Goal: Task Accomplishment & Management: Manage account settings

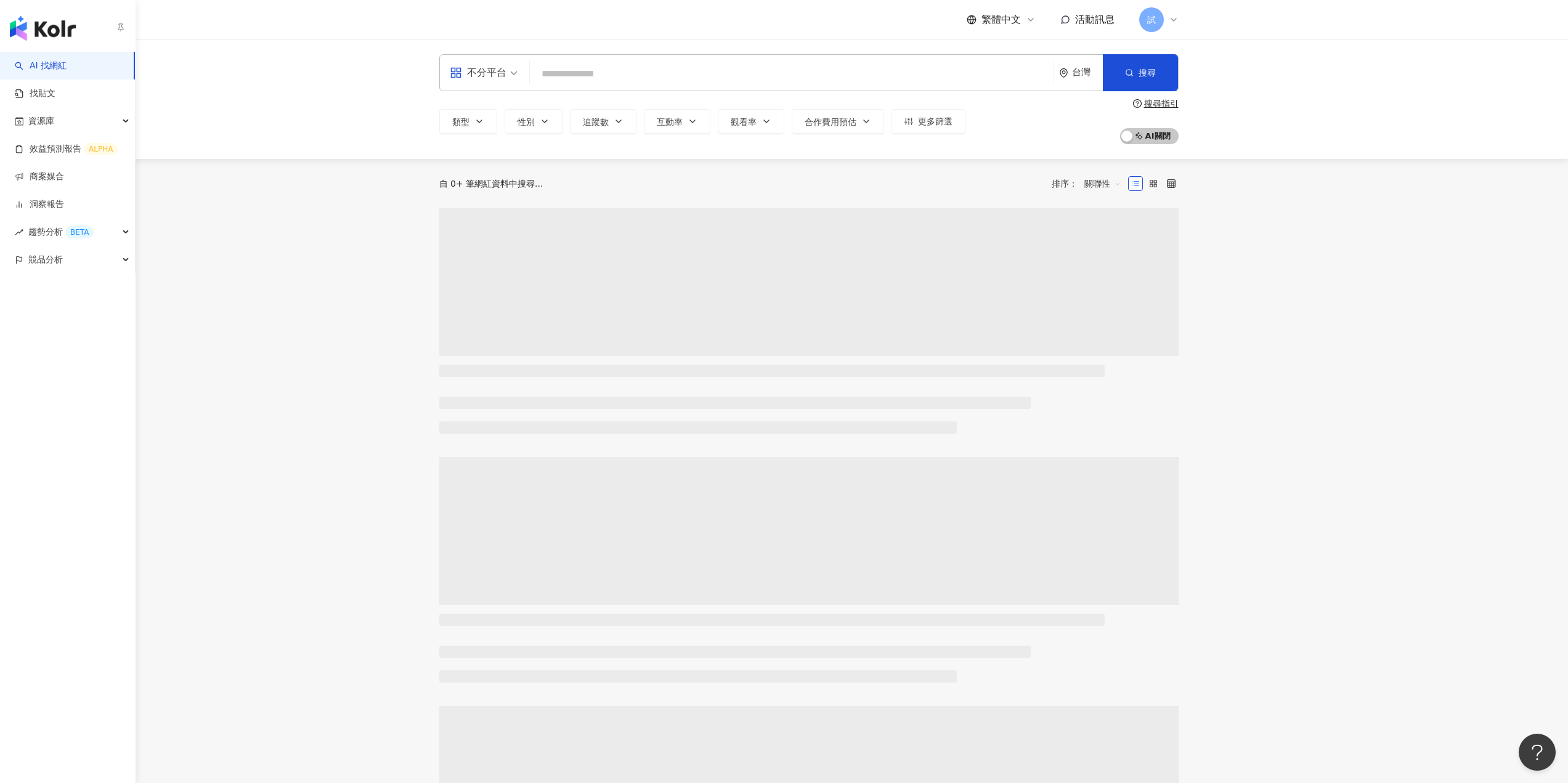
click at [27, 274] on div "AI 找網紅 找貼文 資源庫 效益預測報告 ALPHA 商案媒合 洞察報告 趨勢分析 BETA 競品分析" at bounding box center [67, 417] width 136 height 731
click at [29, 270] on span "競品分析" at bounding box center [45, 260] width 34 height 28
click at [55, 203] on link "洞察報告" at bounding box center [39, 205] width 49 height 12
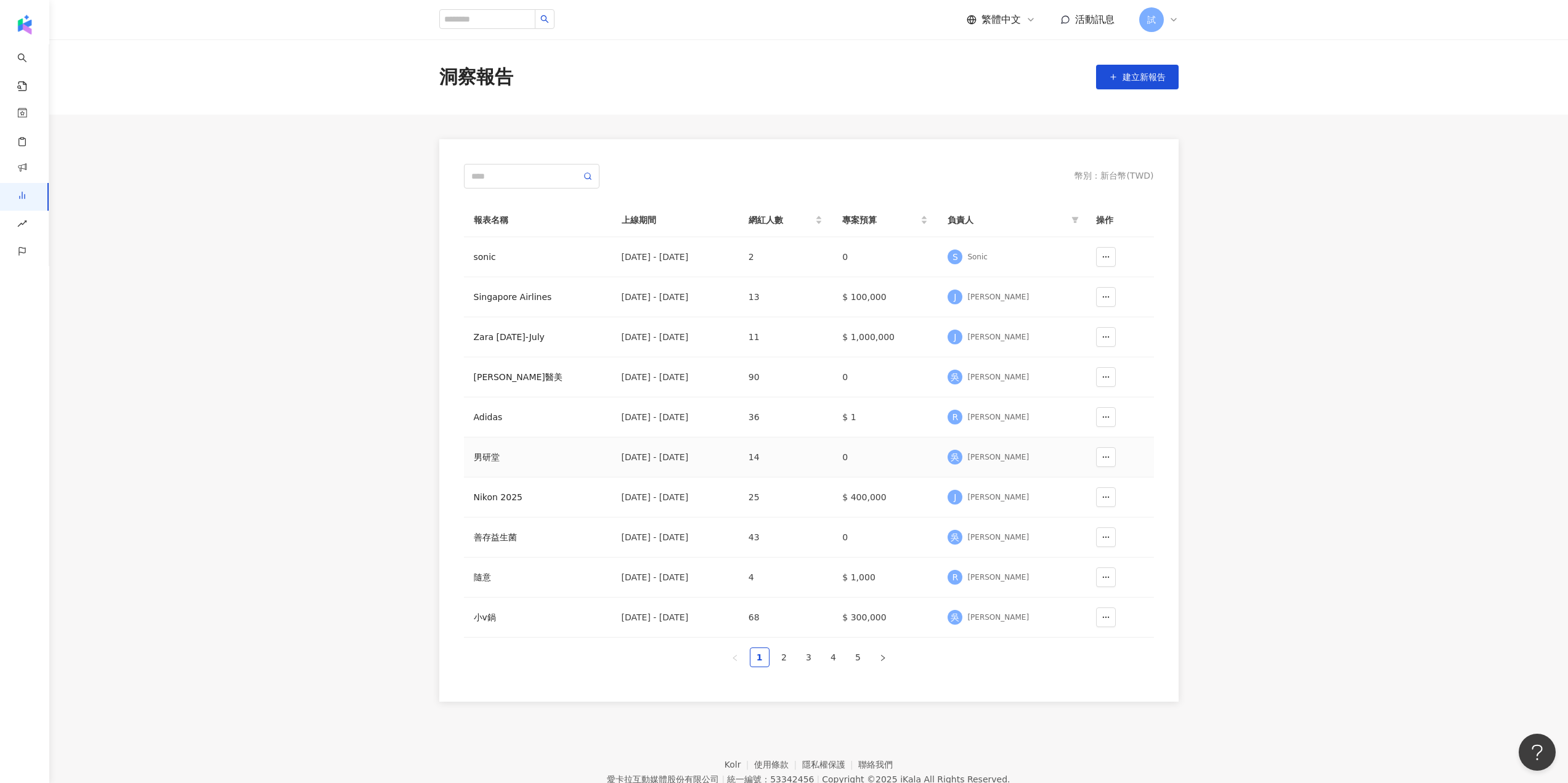
click at [482, 453] on div "男研堂" at bounding box center [538, 457] width 129 height 13
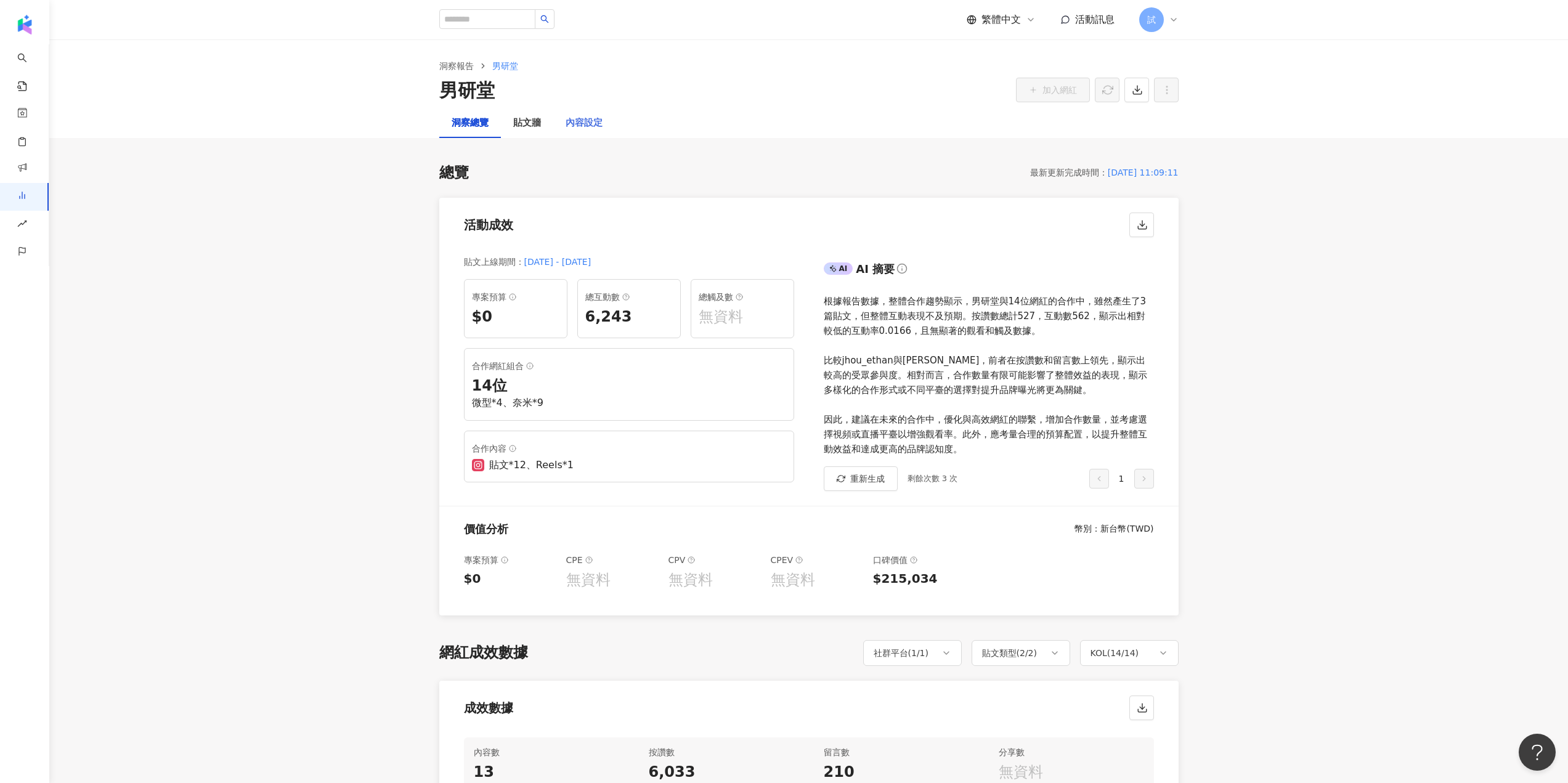
click at [599, 115] on div "內容設定" at bounding box center [584, 123] width 61 height 30
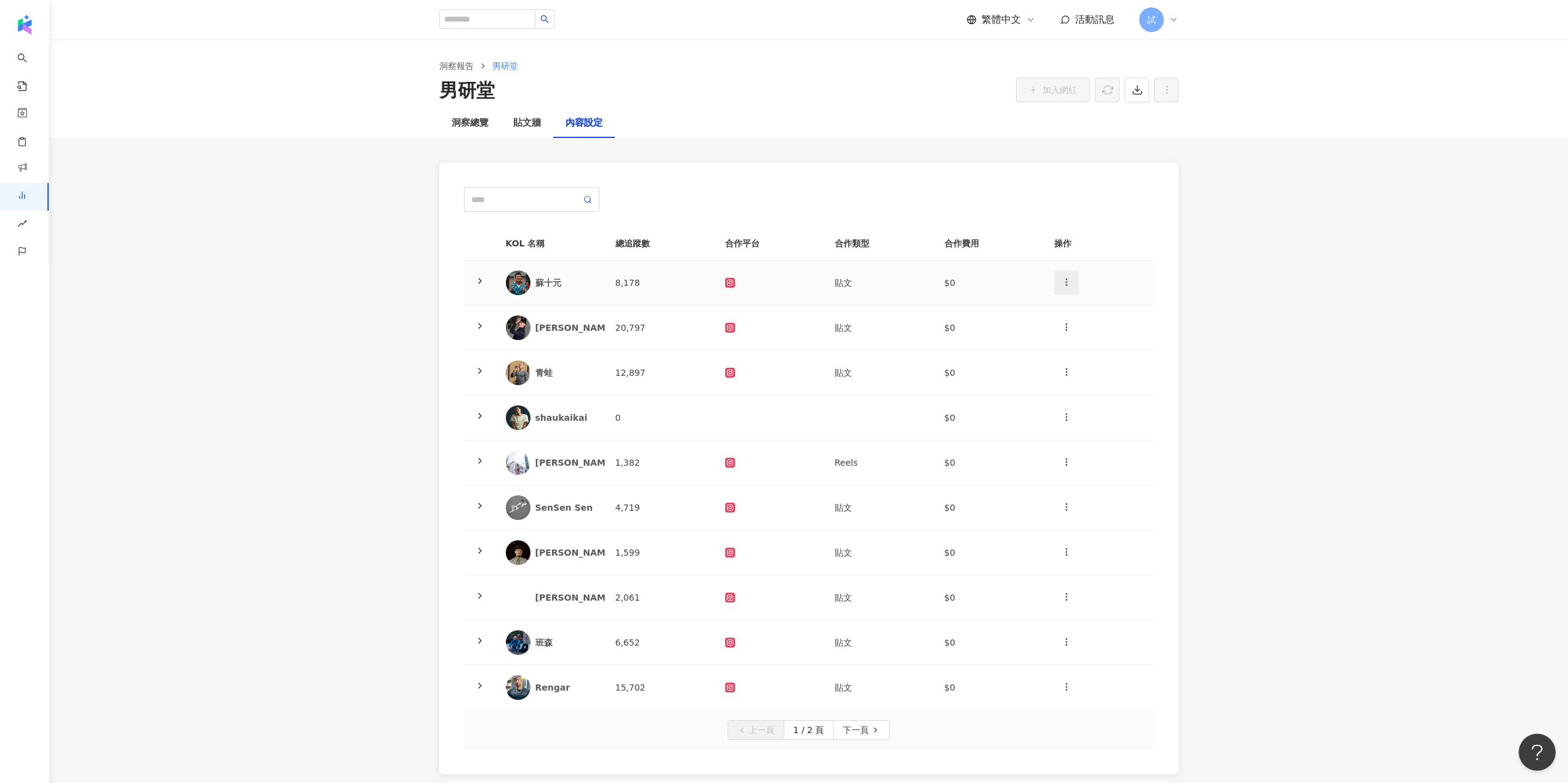
click at [1070, 276] on span "button" at bounding box center [1066, 282] width 10 height 13
click at [1080, 311] on div "新增內容" at bounding box center [1088, 311] width 48 height 13
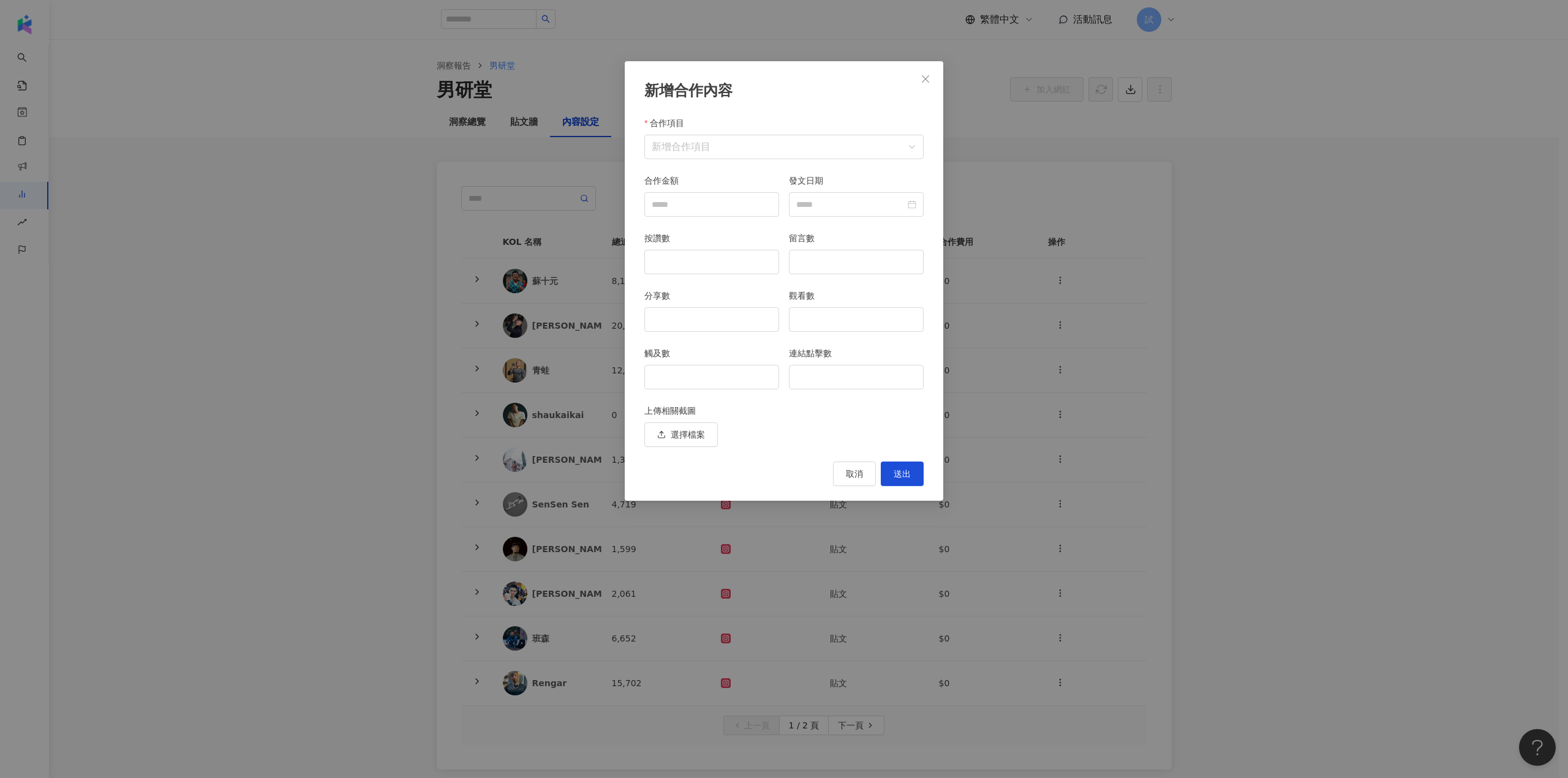
click at [1000, 275] on div "新增合作內容 合作項目 新增合作項目 合作項目 合作金額 發文日期 按讚數 留言數 分享數 觀看數 觸及數 連結點擊數 上傳相關截圖 選擇檔案 取消 送出" at bounding box center [784, 389] width 1568 height 778
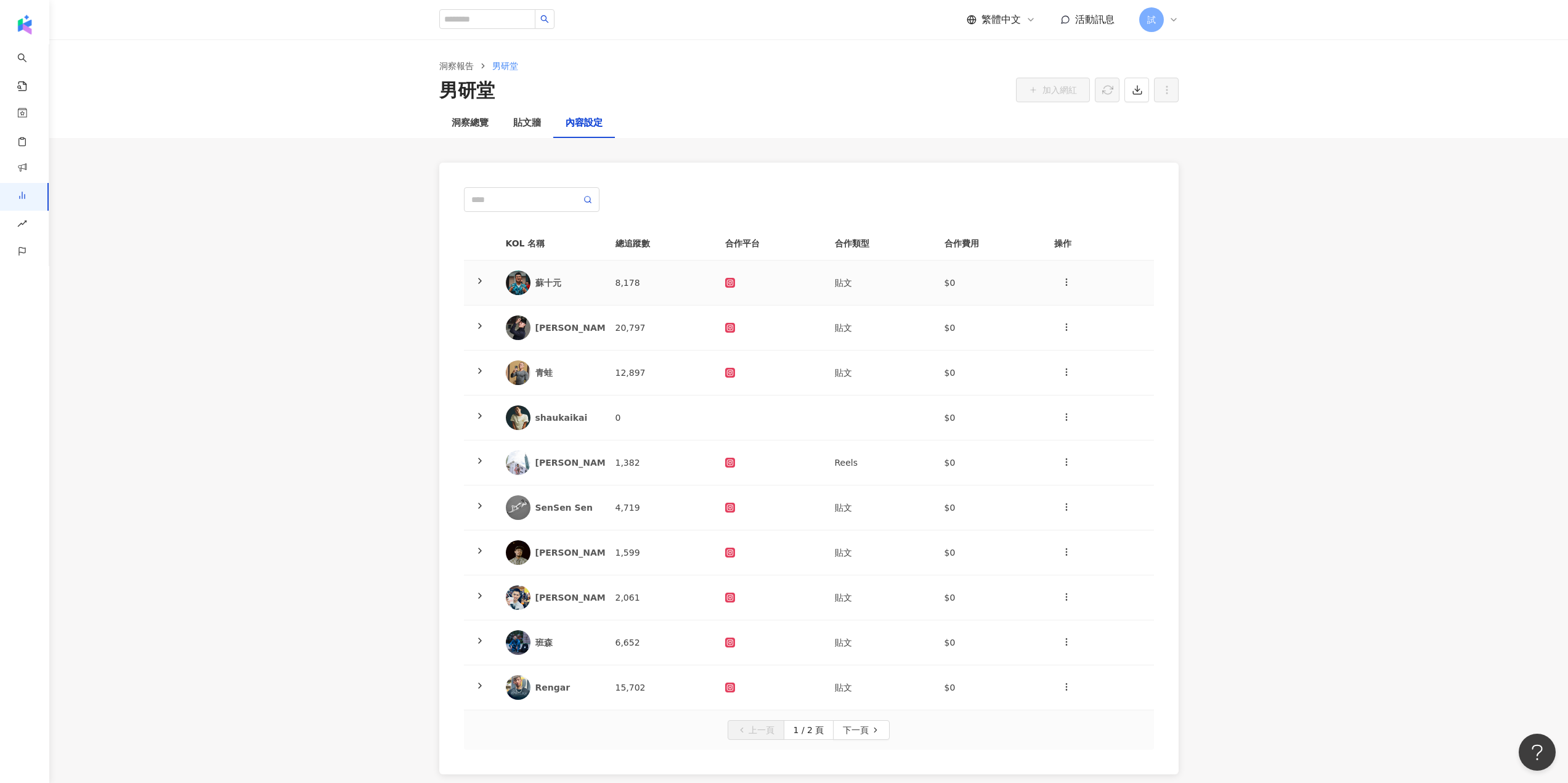
click at [477, 284] on icon at bounding box center [479, 281] width 10 height 10
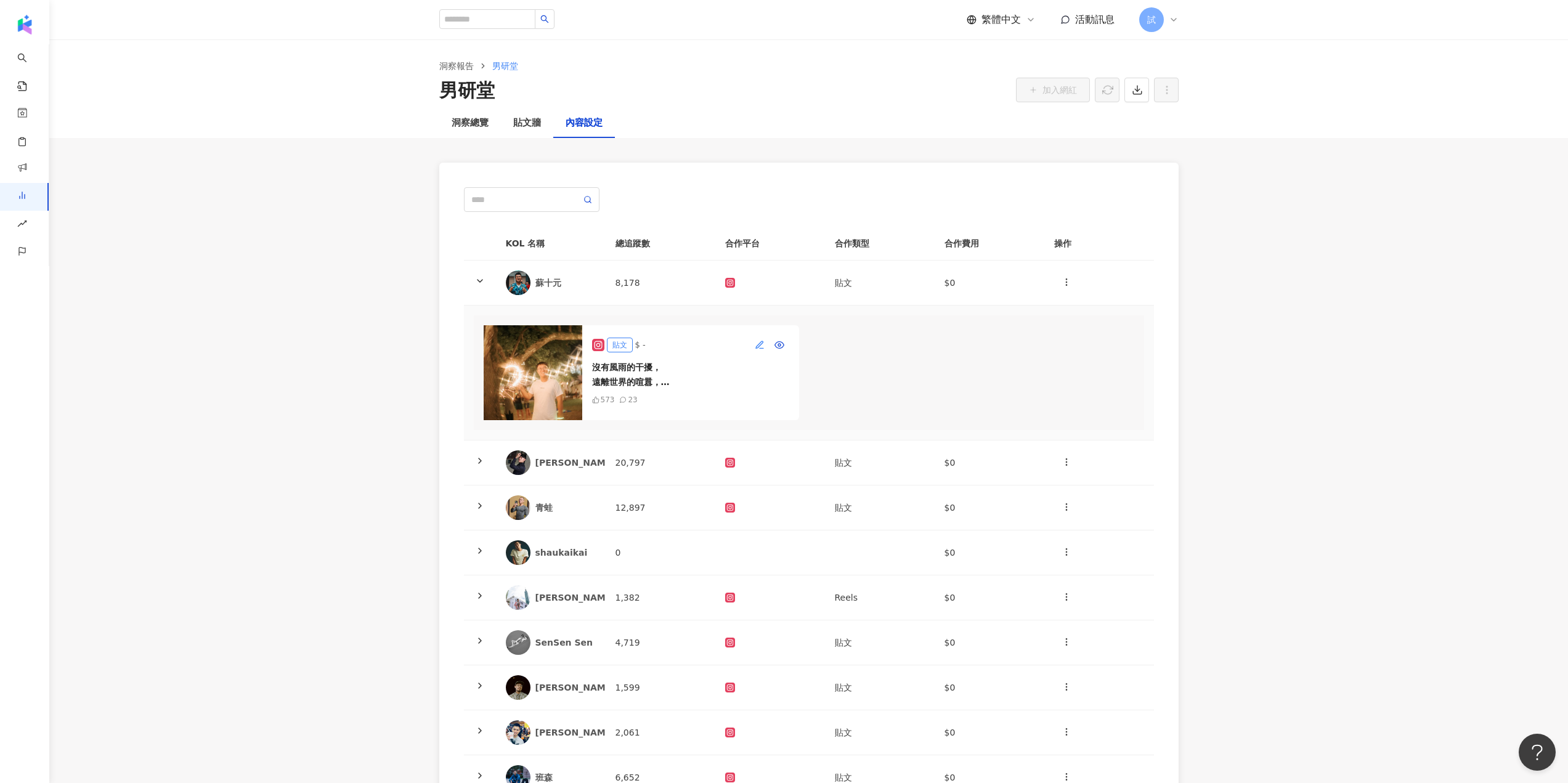
click at [757, 344] on icon "button" at bounding box center [759, 345] width 10 height 10
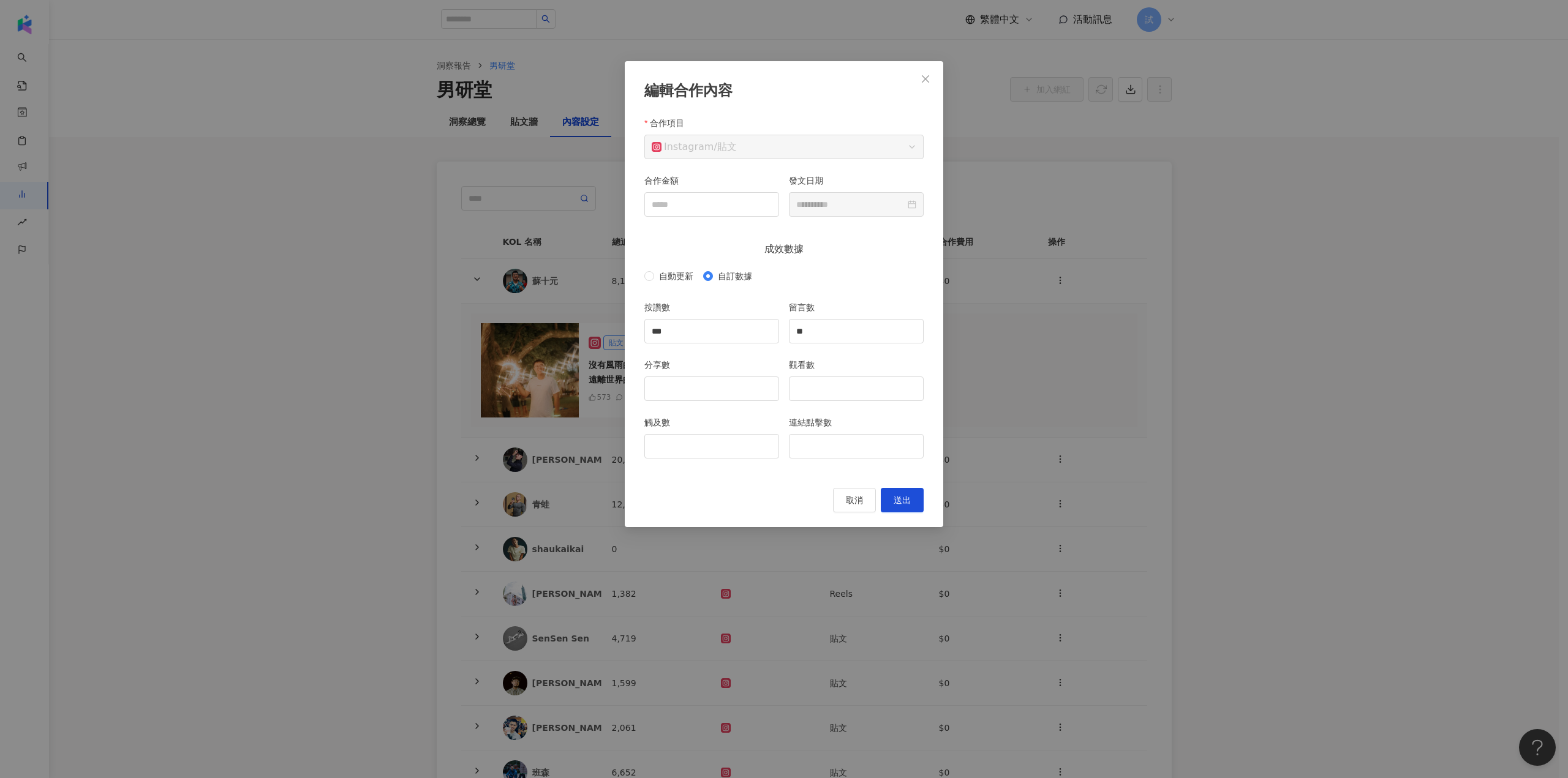
click at [981, 322] on div "**********" at bounding box center [784, 389] width 1568 height 778
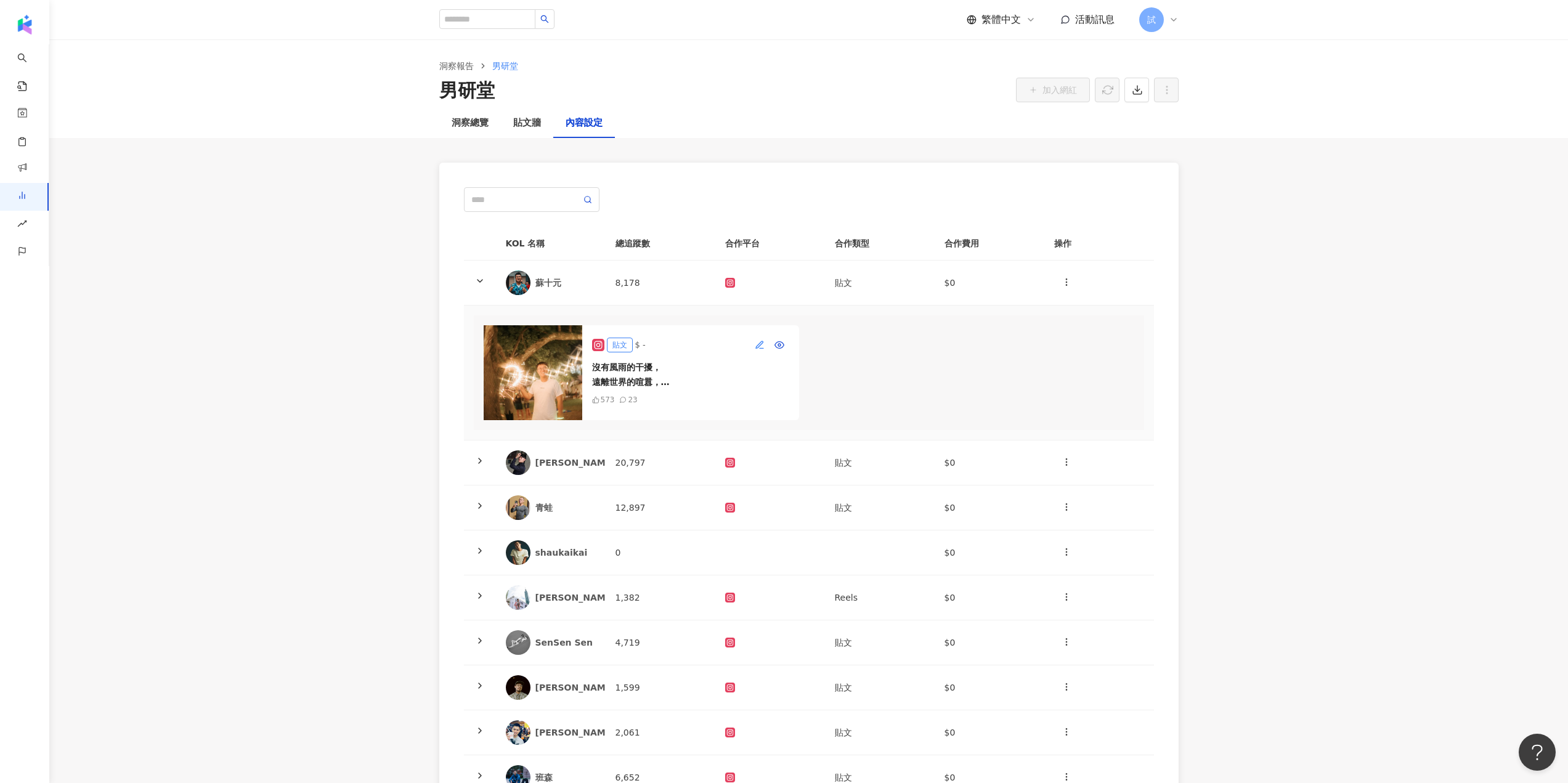
click at [757, 340] on span "button" at bounding box center [759, 345] width 10 height 10
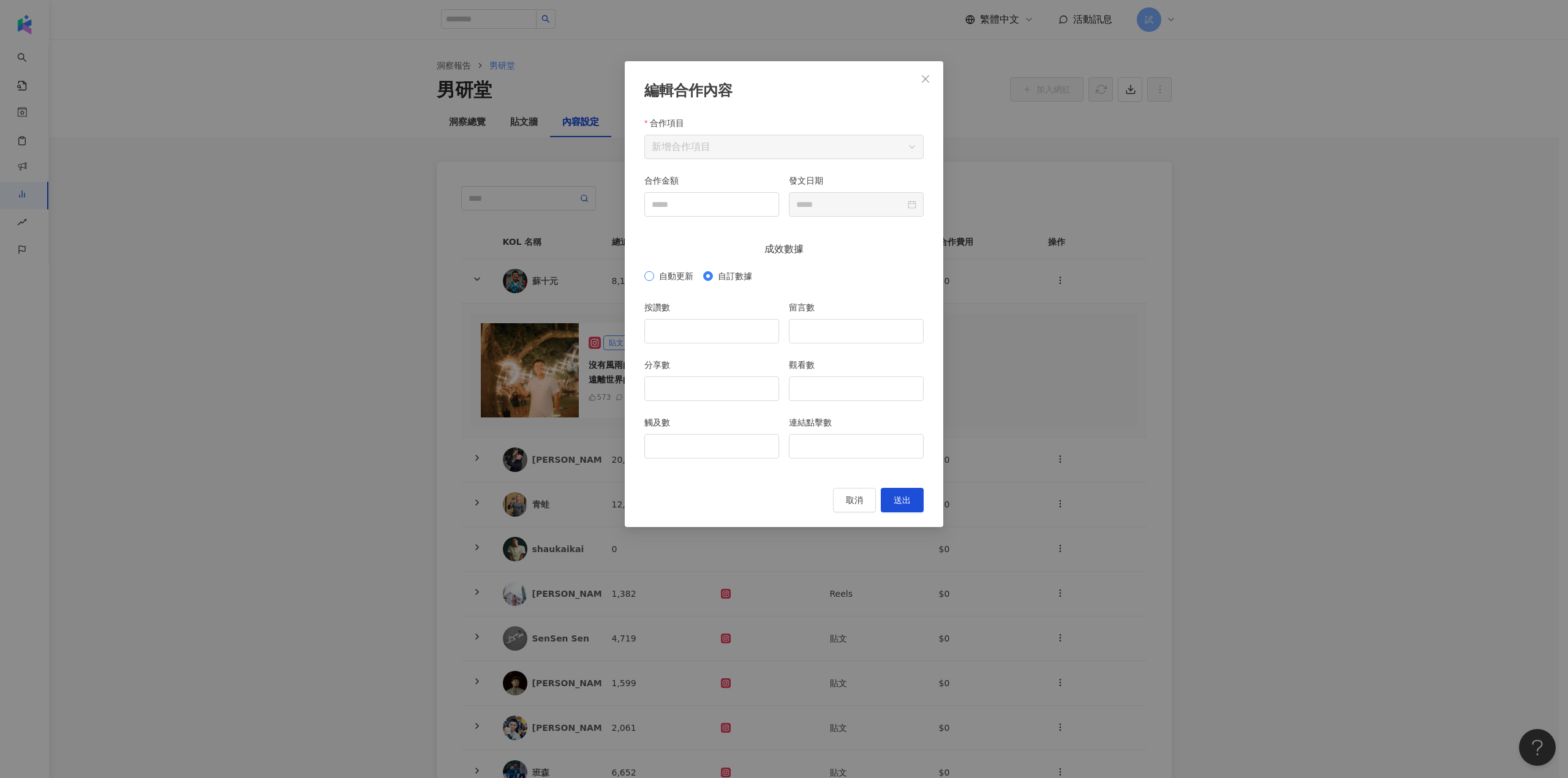
click at [661, 274] on span "自動更新" at bounding box center [676, 276] width 44 height 13
click at [727, 276] on span "自訂數據" at bounding box center [735, 276] width 44 height 13
click at [664, 275] on span "自動更新" at bounding box center [676, 276] width 44 height 13
click at [848, 503] on span "取消" at bounding box center [855, 500] width 17 height 10
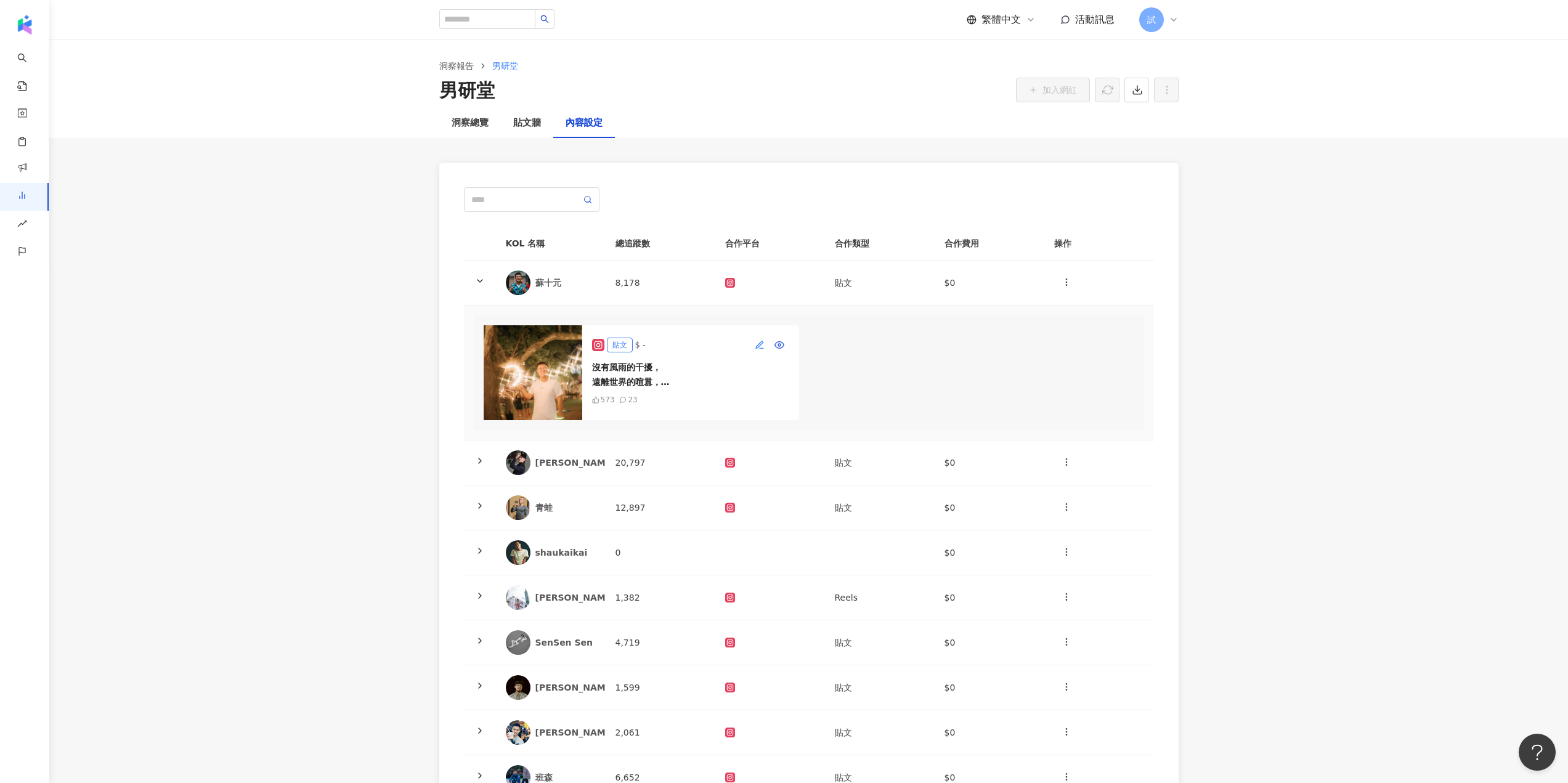
click at [759, 345] on icon "button" at bounding box center [759, 345] width 10 height 10
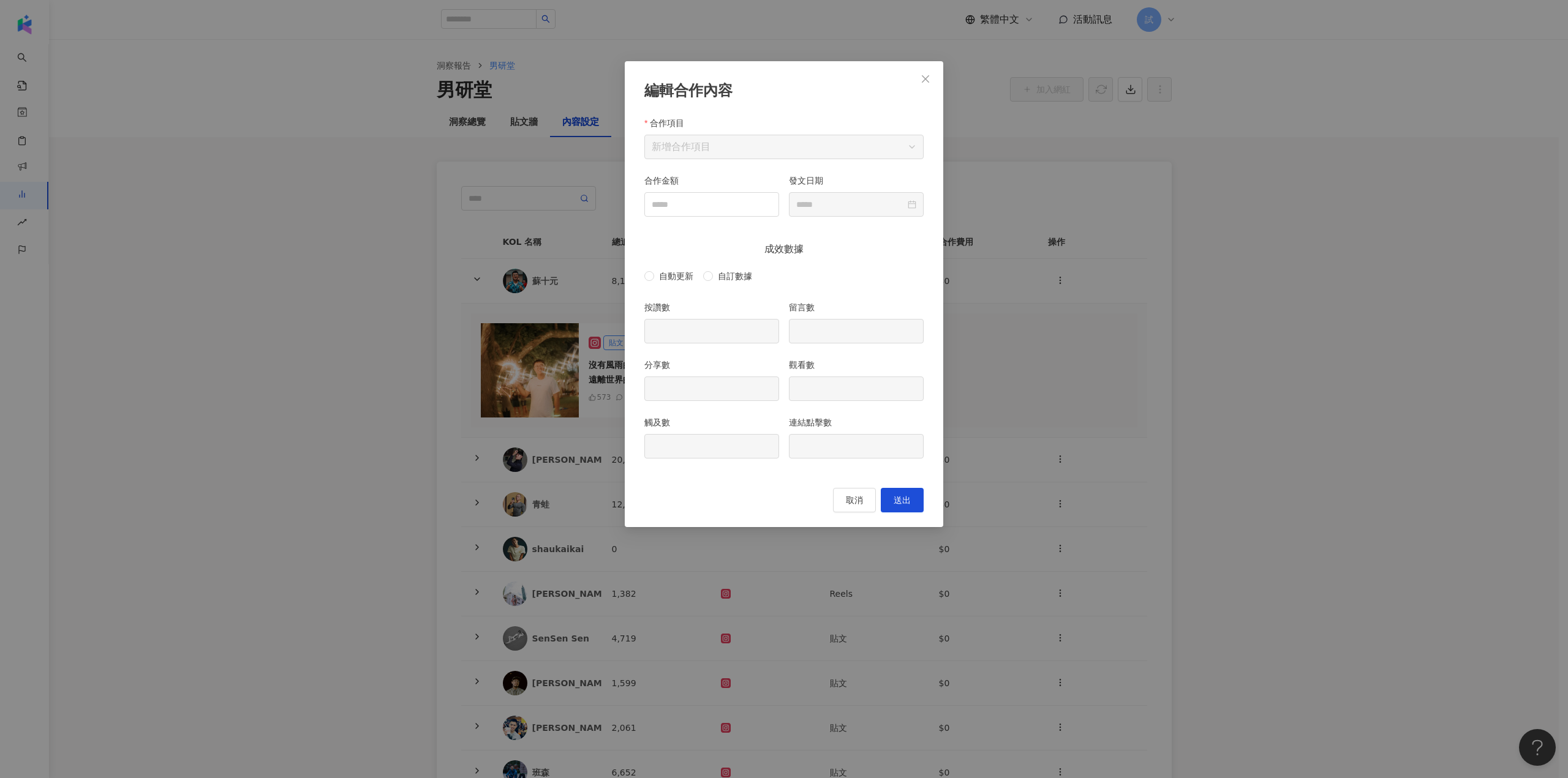
click at [984, 385] on div "編輯合作內容 合作項目 新增合作項目 合作金額 發文日期 成效數據 自動更新 自訂數據 按讚數 留言數 分享數 觀看數 觸及數 連結點擊數 取消 送出" at bounding box center [784, 389] width 1568 height 778
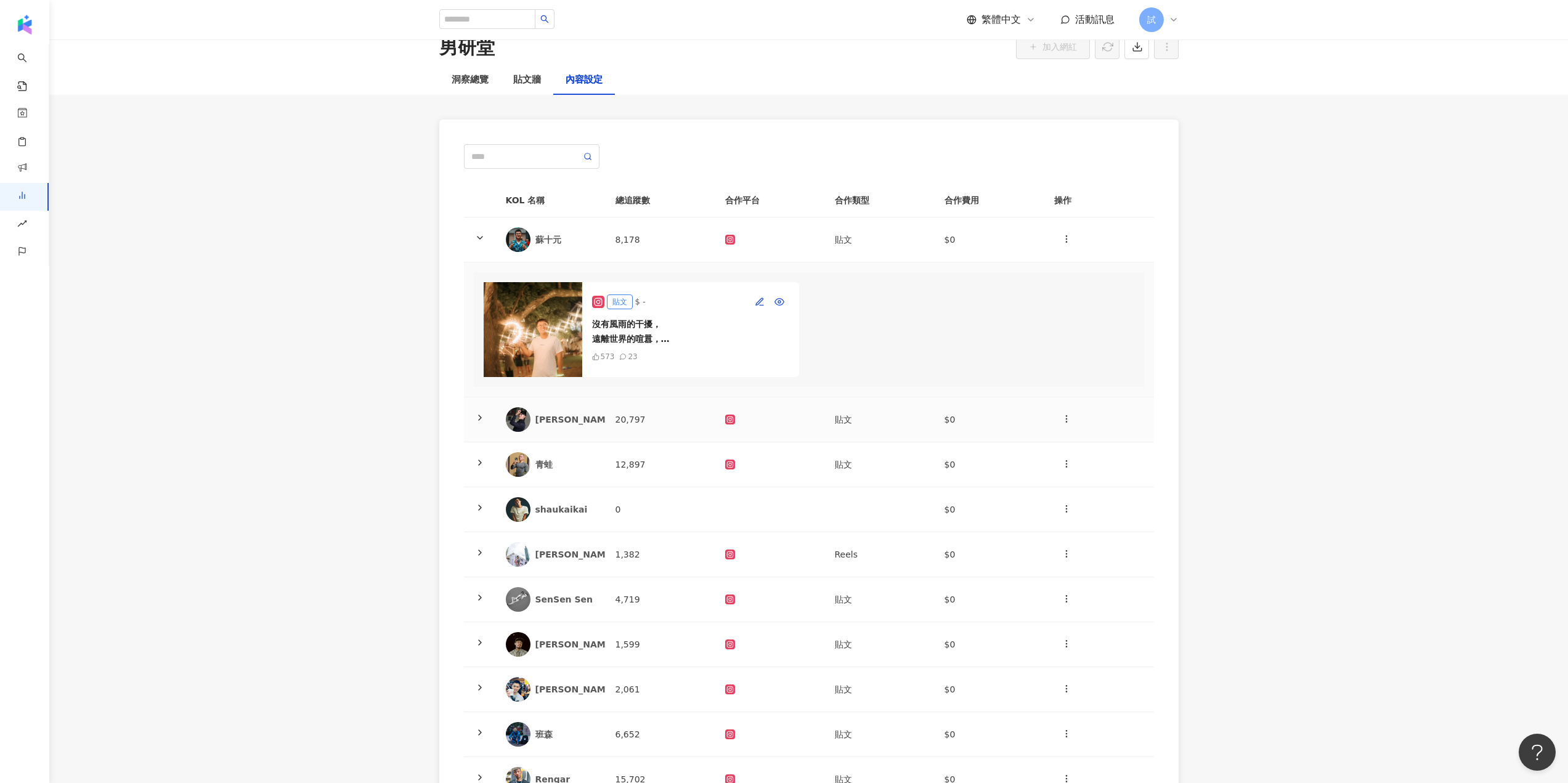
scroll to position [61, 0]
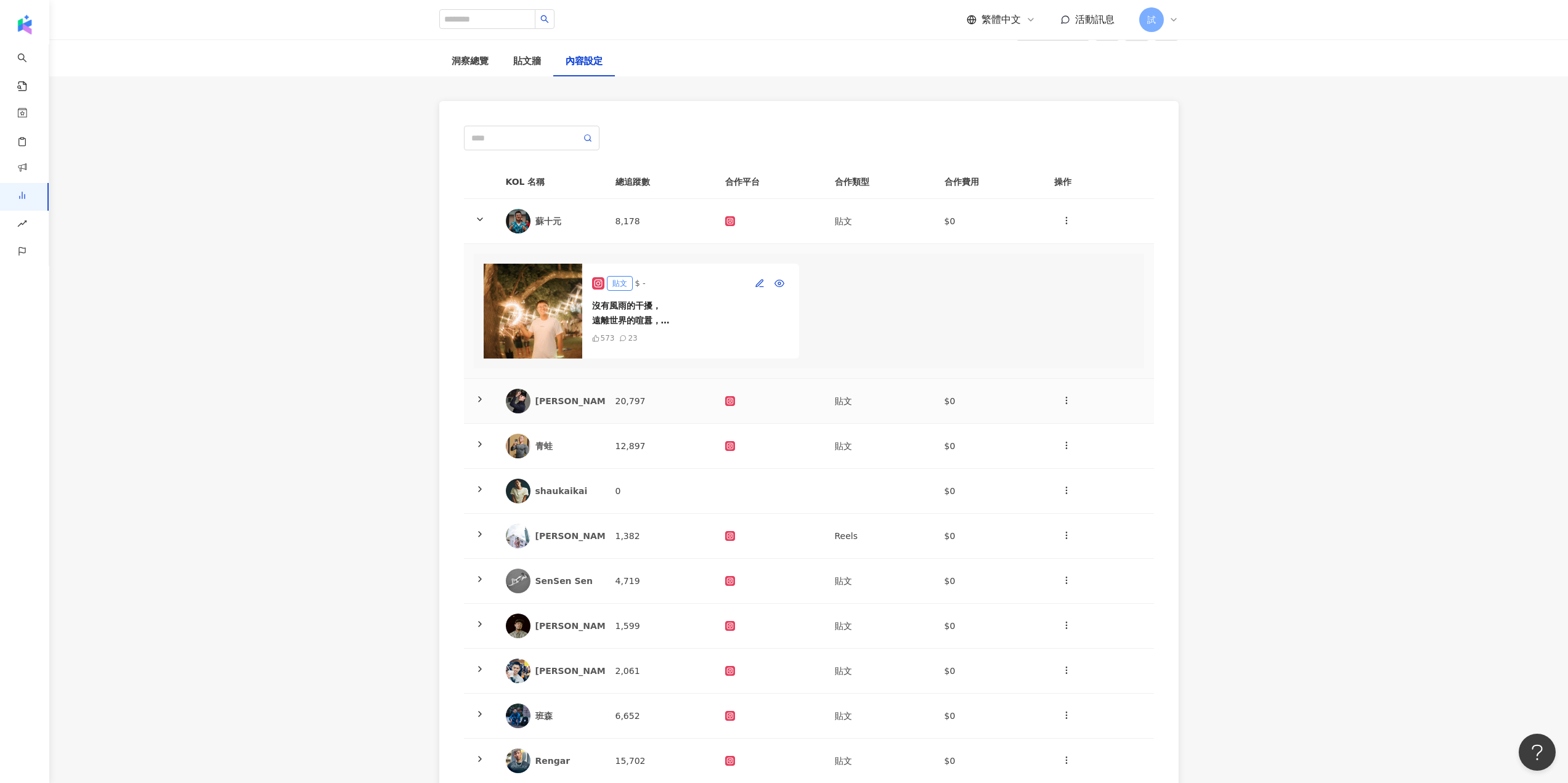
click at [778, 406] on div at bounding box center [770, 401] width 90 height 10
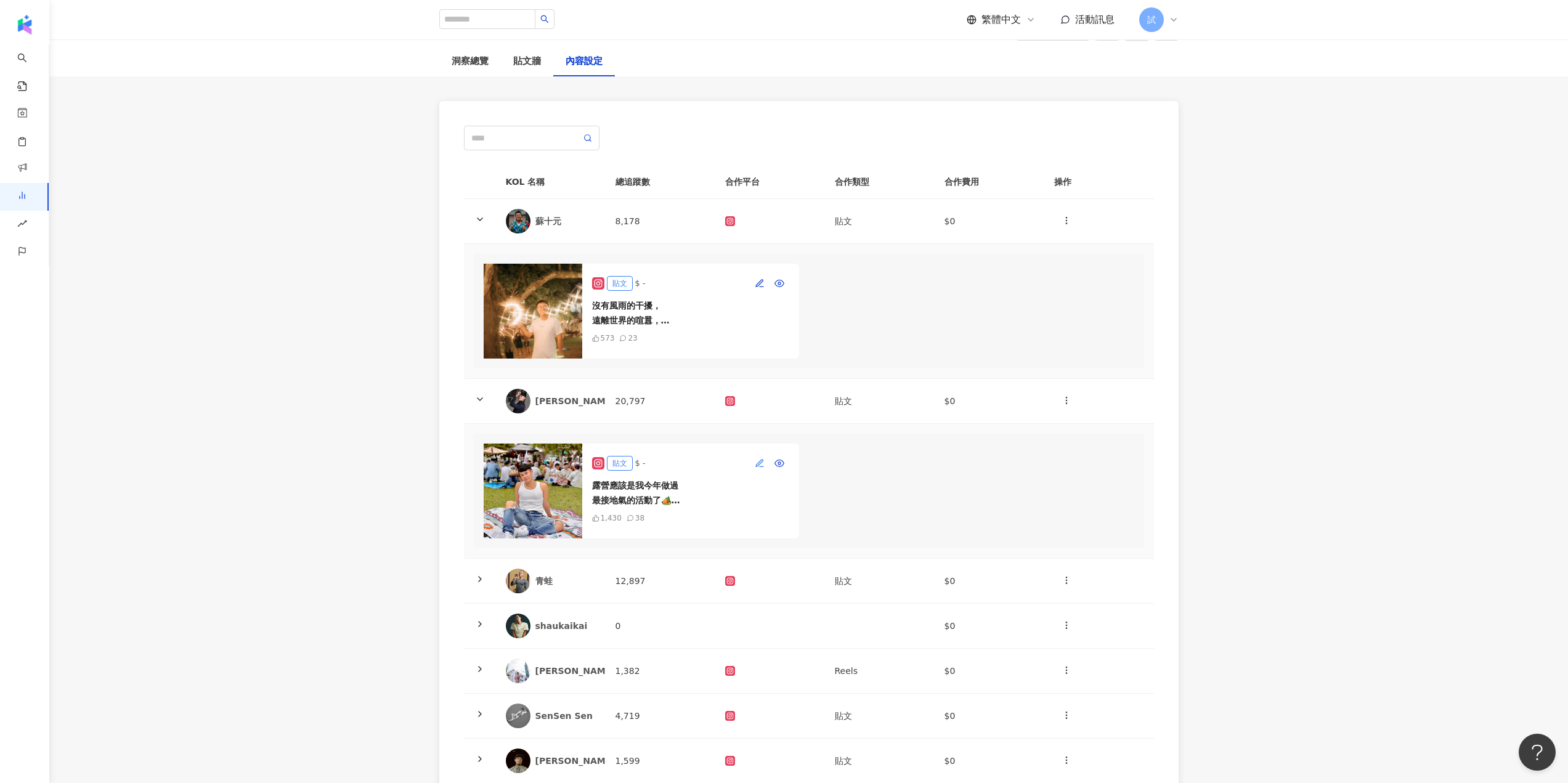
click at [756, 468] on icon "button" at bounding box center [759, 463] width 10 height 10
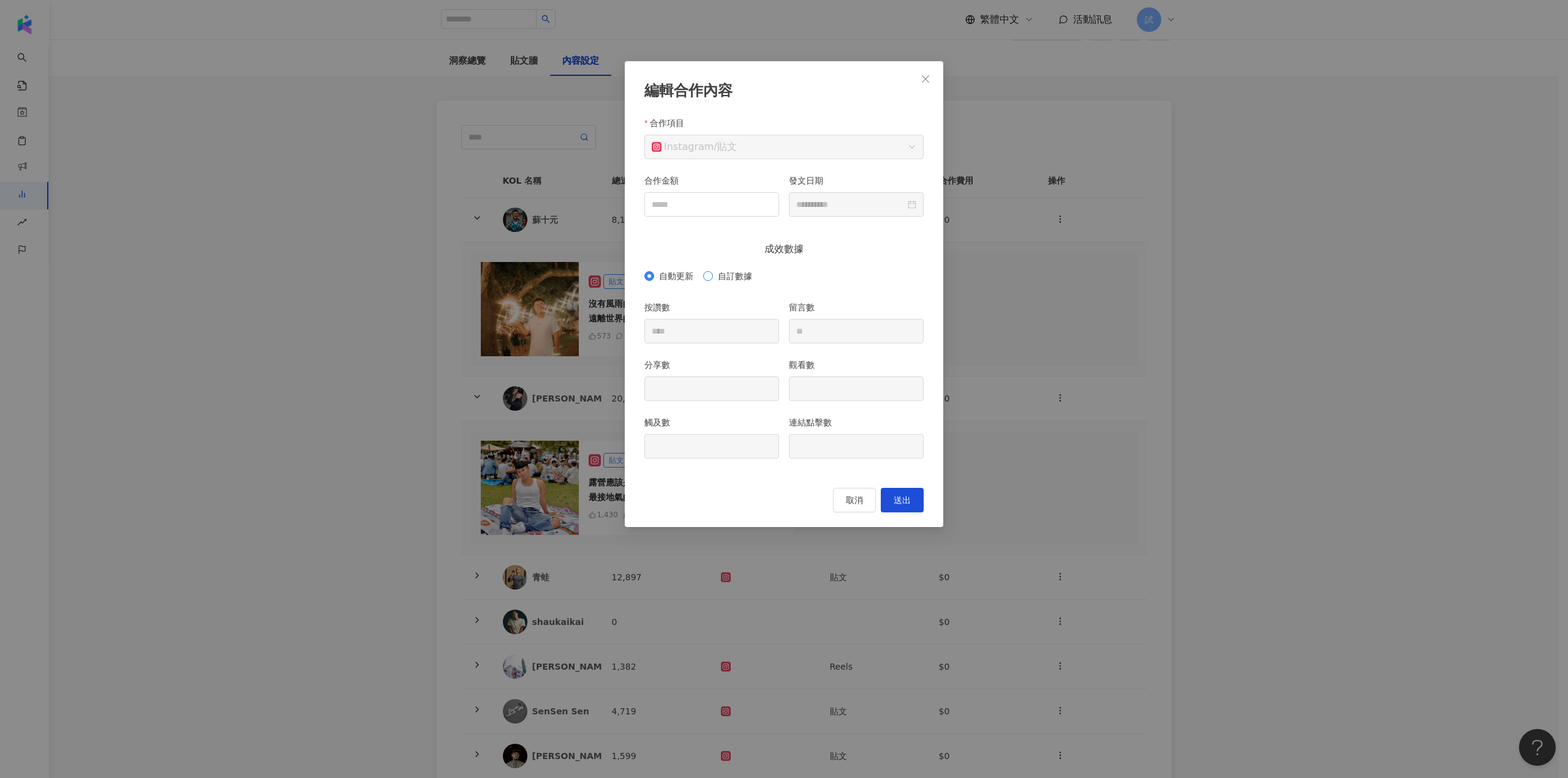
click at [714, 281] on span "自訂數據" at bounding box center [735, 276] width 44 height 13
click at [1011, 114] on div "**********" at bounding box center [784, 389] width 1568 height 778
